Goal: Information Seeking & Learning: Learn about a topic

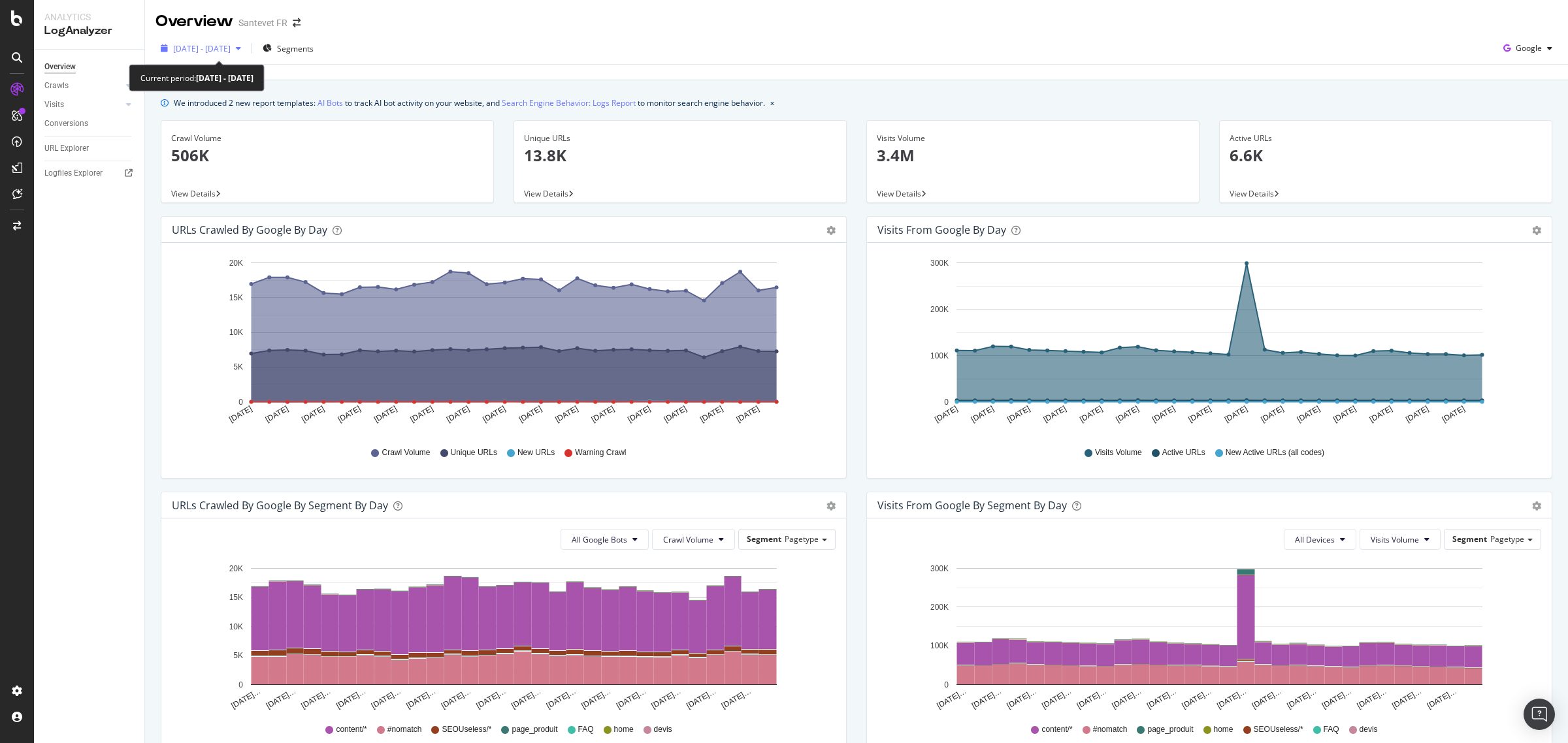
click at [230, 49] on span "[DATE] - [DATE]" at bounding box center [202, 49] width 57 height 11
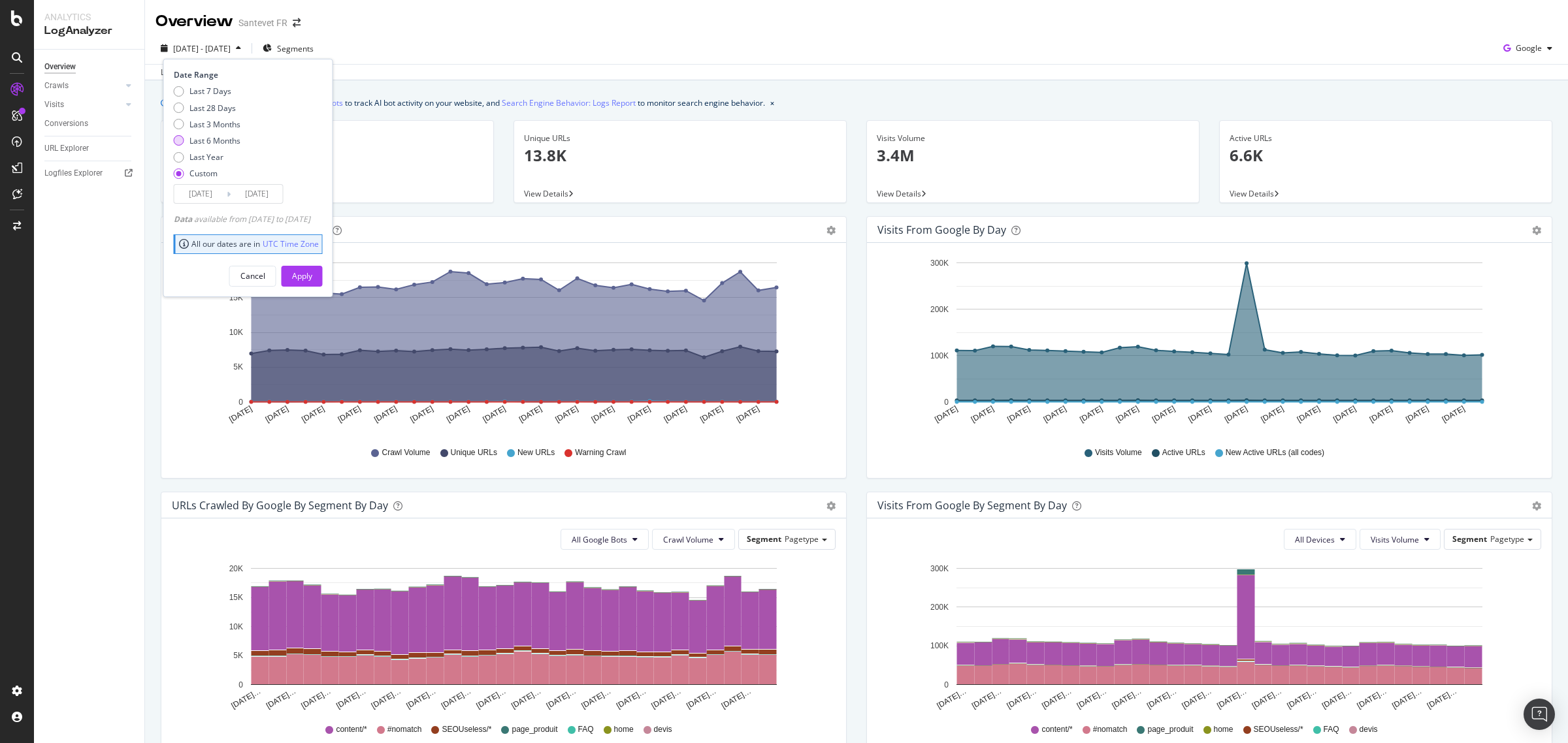
click at [233, 143] on div "Last 6 Months" at bounding box center [215, 141] width 51 height 11
type input "[DATE]"
click at [308, 273] on button "Apply" at bounding box center [302, 276] width 41 height 21
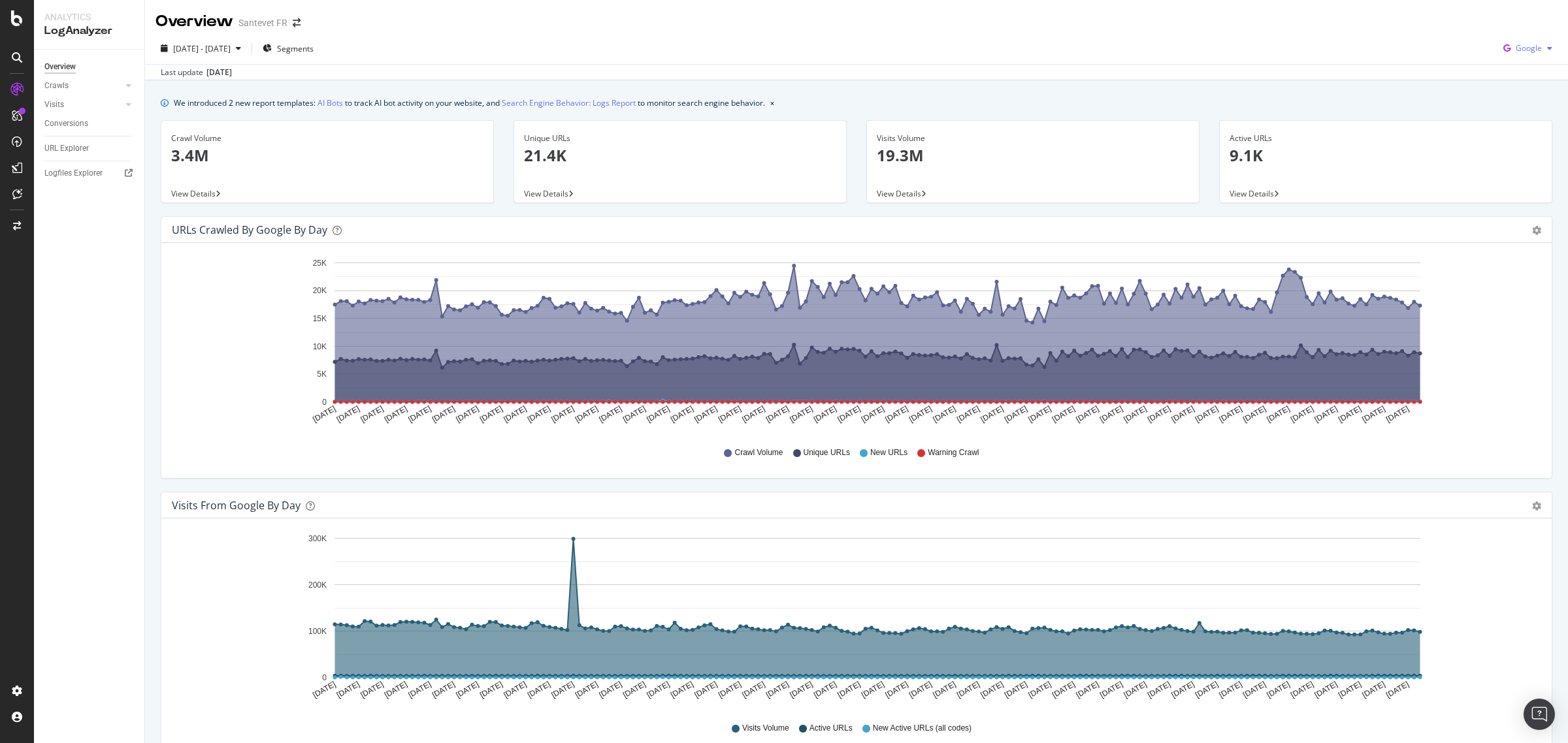
click at [1547, 48] on icon "button" at bounding box center [1550, 48] width 6 height 8
click at [1522, 121] on span "OpenAI" at bounding box center [1526, 122] width 49 height 12
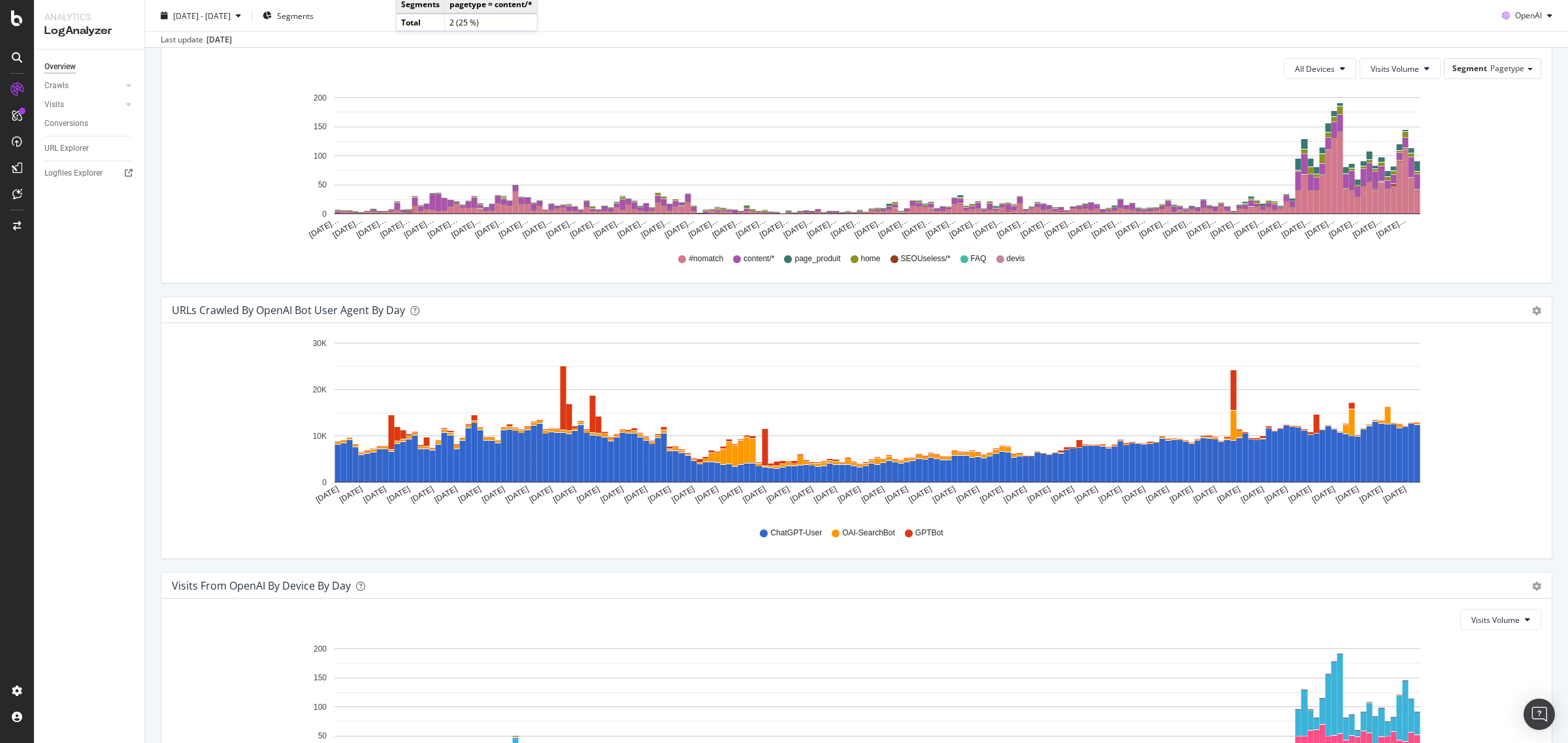
scroll to position [929, 0]
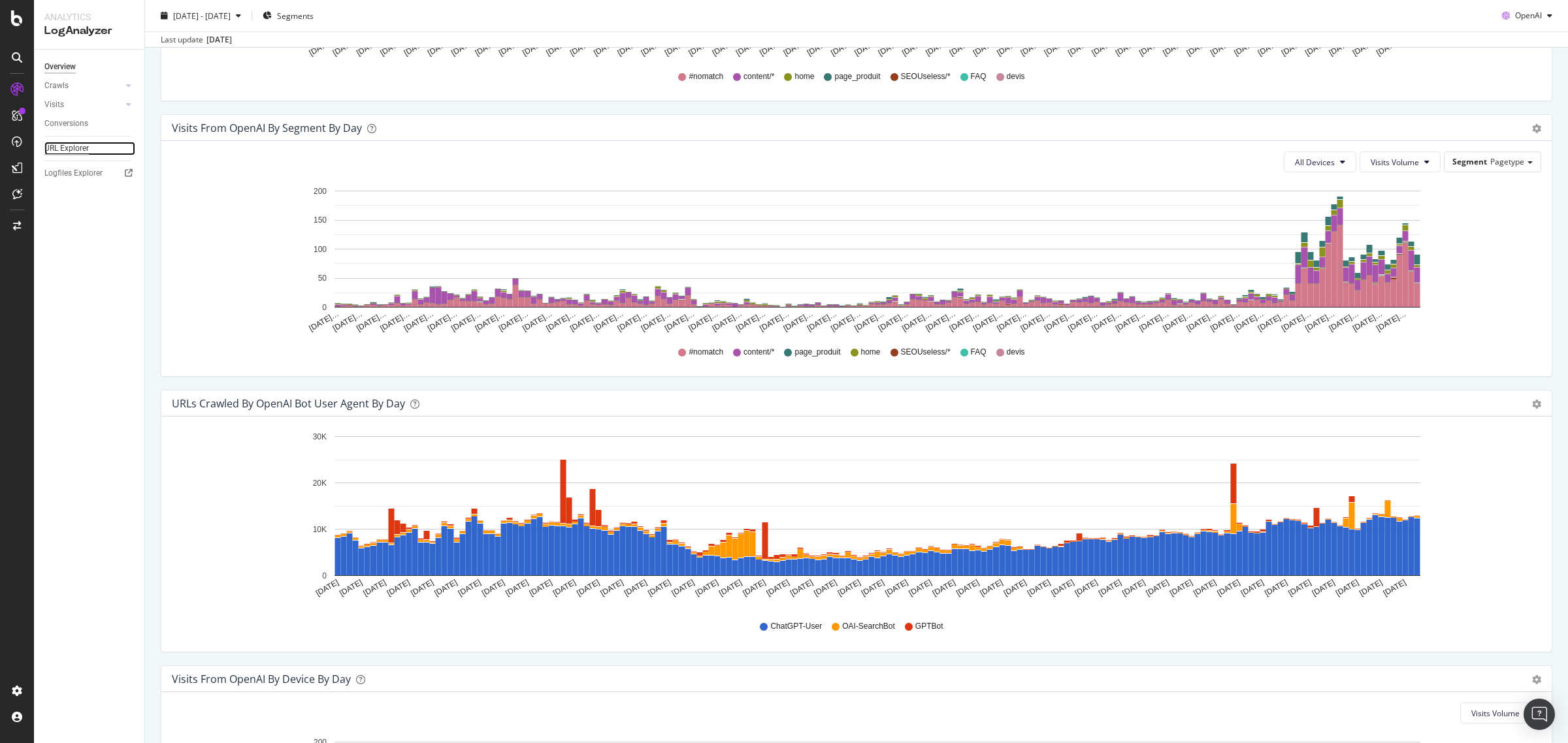
click at [64, 148] on div "URL Explorer" at bounding box center [66, 148] width 44 height 14
